Goal: Navigation & Orientation: Find specific page/section

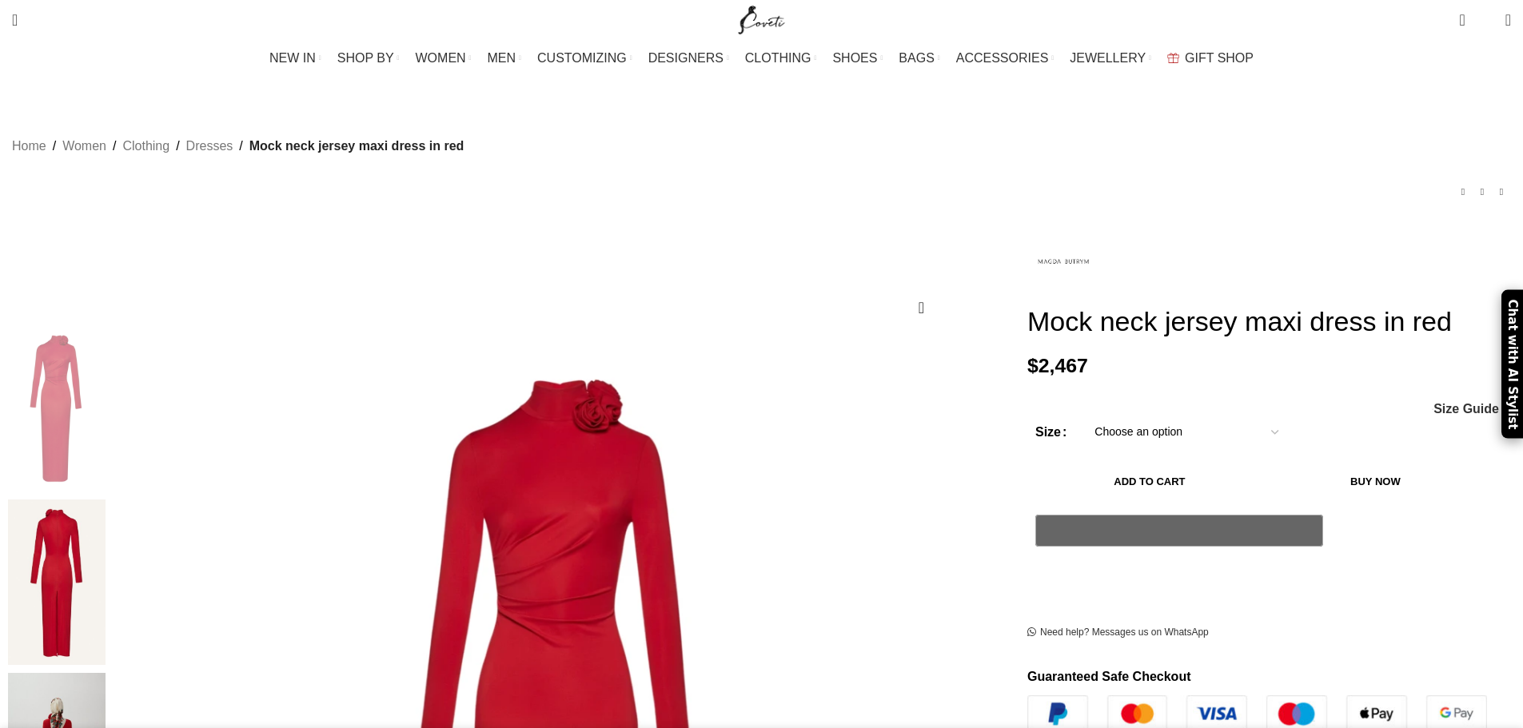
click at [106, 500] on img at bounding box center [57, 583] width 98 height 166
click at [106, 343] on img at bounding box center [57, 408] width 98 height 166
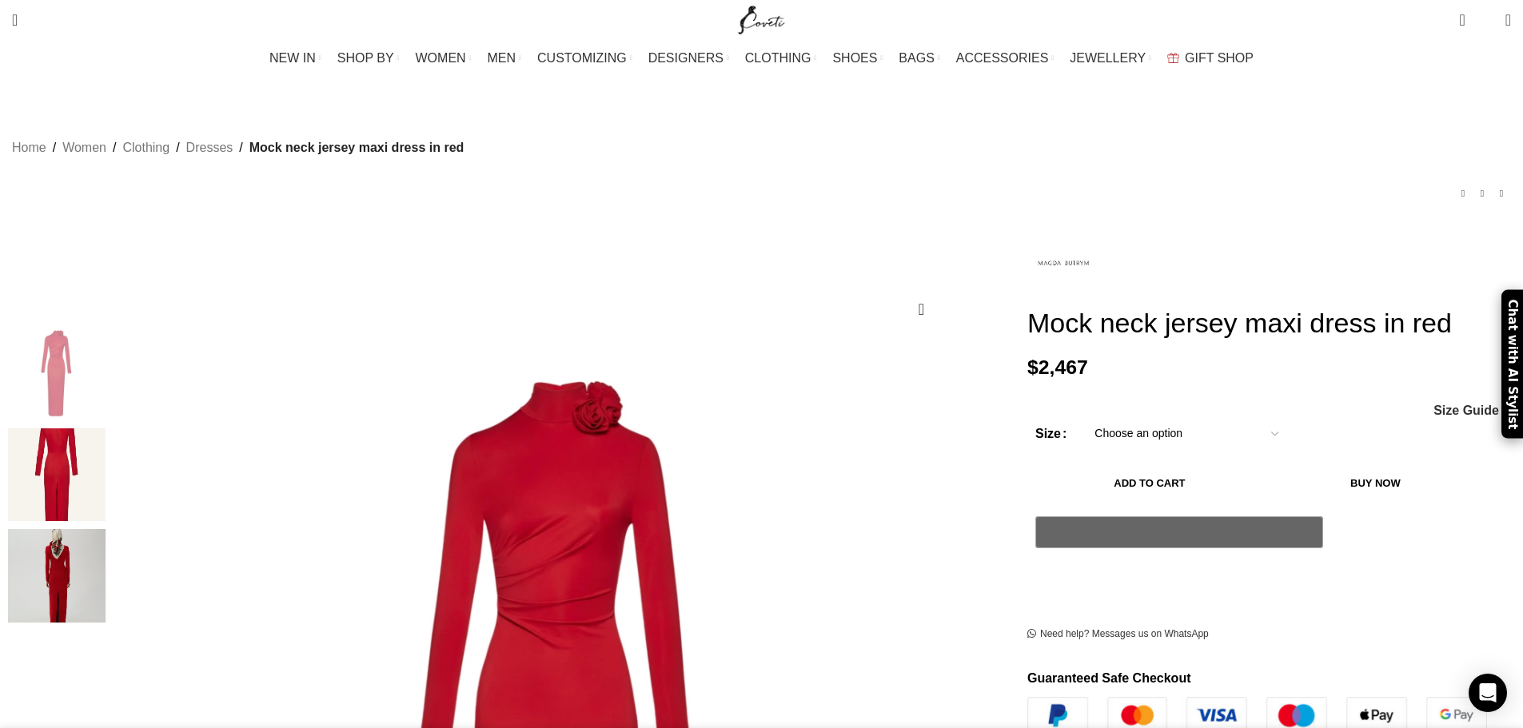
click at [464, 138] on span "Mock neck jersey maxi dress in red" at bounding box center [356, 148] width 215 height 21
click at [233, 138] on link "Dresses" at bounding box center [209, 148] width 47 height 21
